Goal: Task Accomplishment & Management: Complete application form

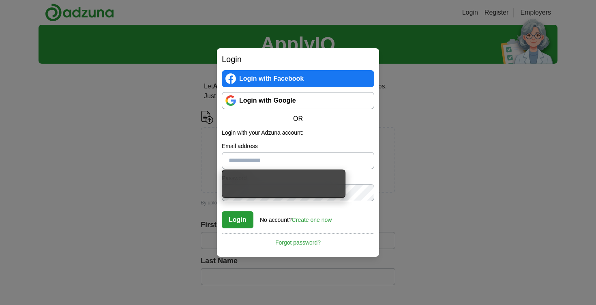
click at [245, 91] on div "Login with Facebook Login with Google OR" at bounding box center [298, 96] width 152 height 53
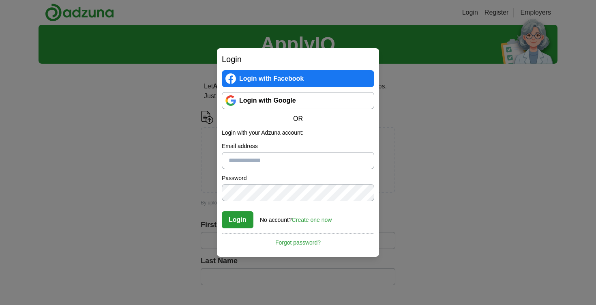
click at [245, 94] on link "Login with Google" at bounding box center [298, 100] width 152 height 17
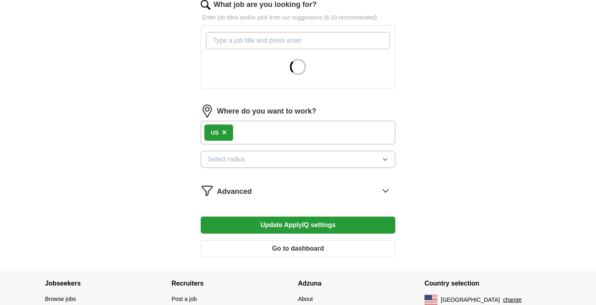
scroll to position [322, 0]
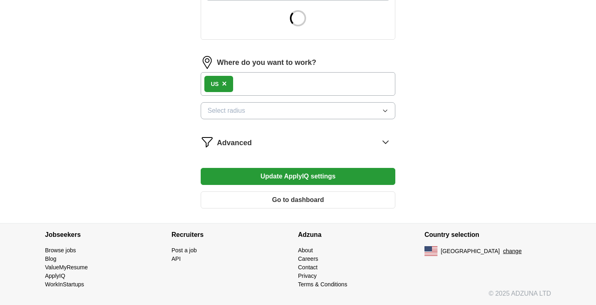
click at [337, 96] on div "US ×" at bounding box center [298, 83] width 194 height 23
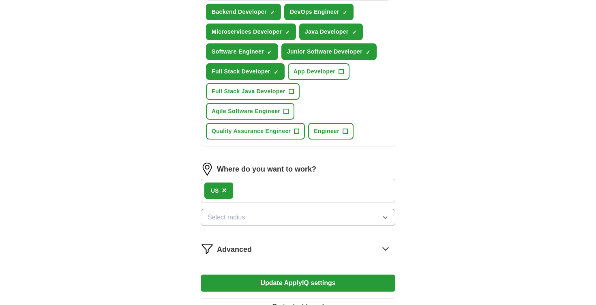
scroll to position [339, 0]
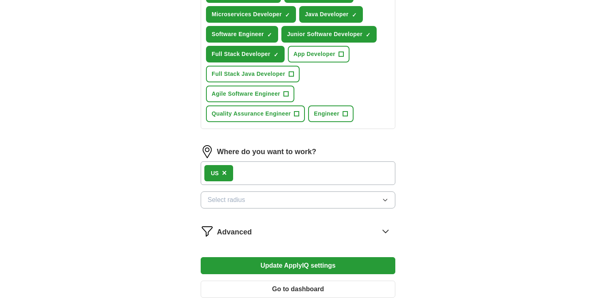
click at [325, 257] on button "Update ApplyIQ settings" at bounding box center [298, 265] width 194 height 17
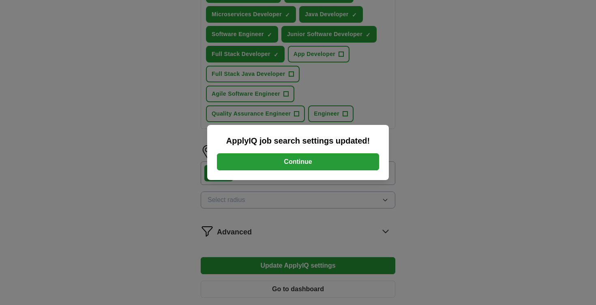
click at [325, 160] on button "Continue" at bounding box center [298, 161] width 162 height 17
